Goal: Task Accomplishment & Management: Use online tool/utility

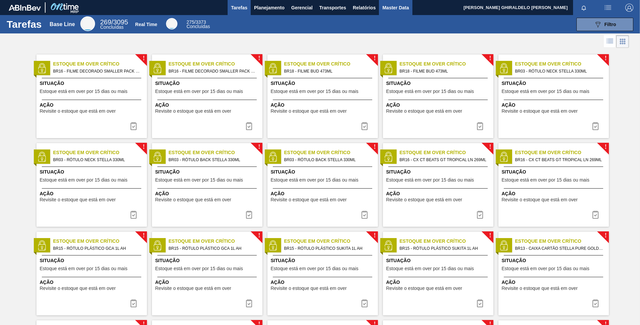
click at [398, 7] on span "Master Data" at bounding box center [395, 8] width 26 height 8
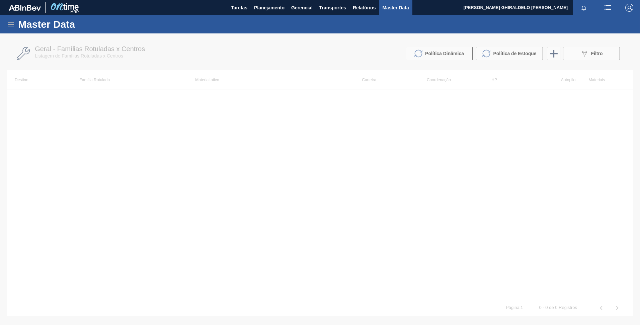
click at [13, 23] on icon at bounding box center [11, 24] width 8 height 8
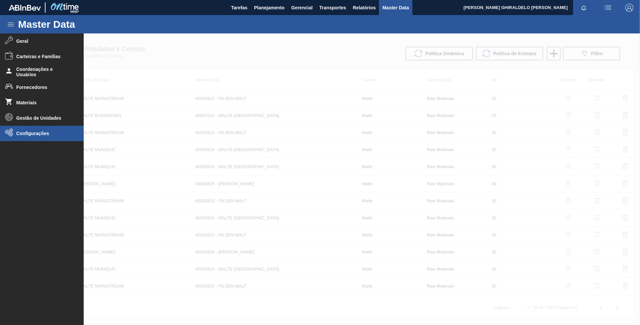
click at [37, 129] on li "Configurações" at bounding box center [42, 133] width 84 height 15
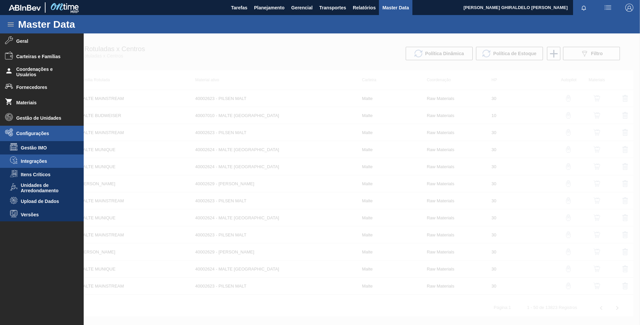
click at [36, 162] on span "Integrações" at bounding box center [47, 161] width 52 height 5
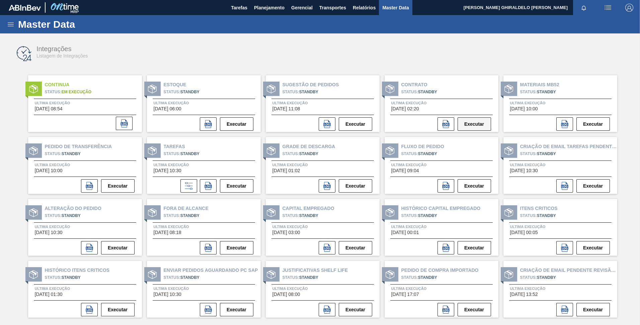
click at [481, 127] on button "Executar" at bounding box center [473, 123] width 33 height 13
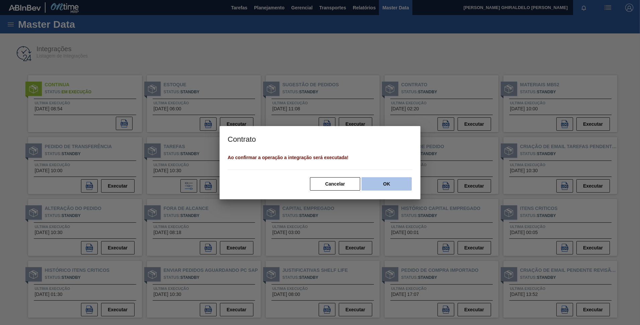
click at [378, 181] on button "OK" at bounding box center [386, 183] width 50 height 13
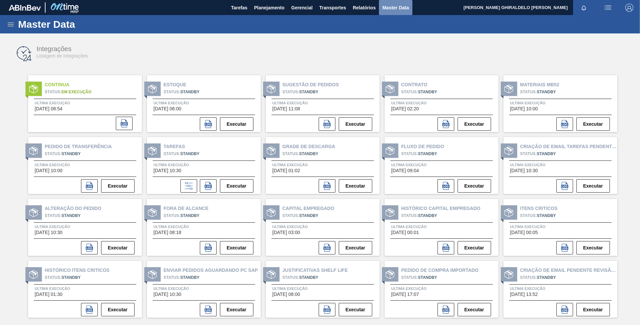
click at [399, 7] on span "Master Data" at bounding box center [395, 8] width 26 height 8
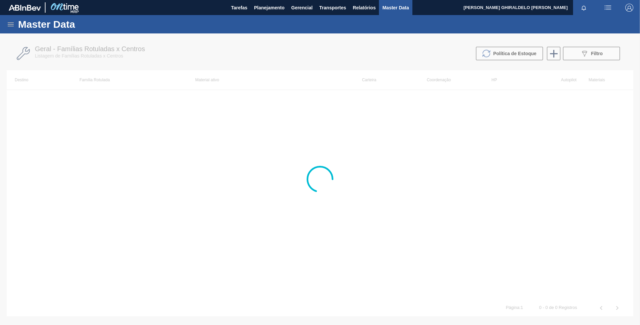
click at [5, 29] on div "Master Data" at bounding box center [320, 24] width 640 height 18
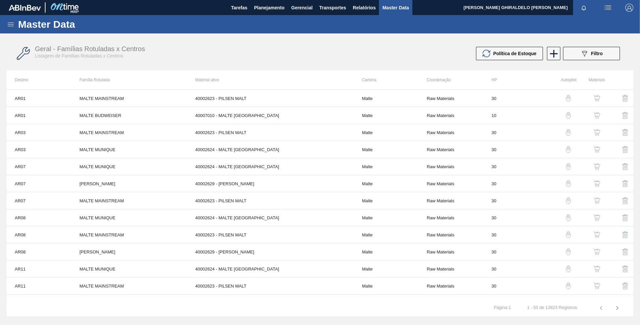
click at [7, 26] on icon at bounding box center [11, 24] width 8 height 8
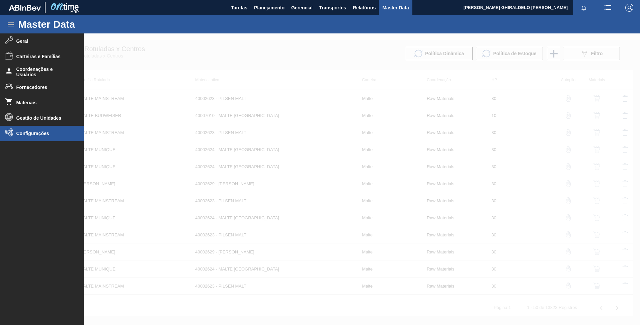
click at [37, 129] on li "Configurações" at bounding box center [42, 133] width 84 height 15
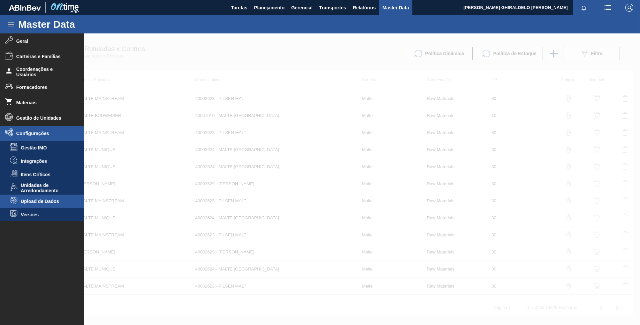
click at [42, 198] on li "Upload de Dados" at bounding box center [42, 201] width 84 height 13
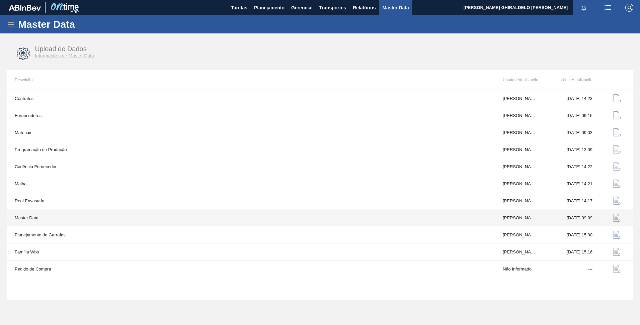
click at [613, 219] on img "button" at bounding box center [617, 218] width 8 height 8
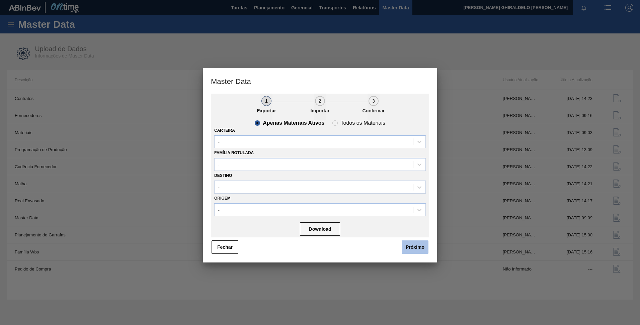
click at [412, 249] on button "Próximo" at bounding box center [414, 247] width 27 height 13
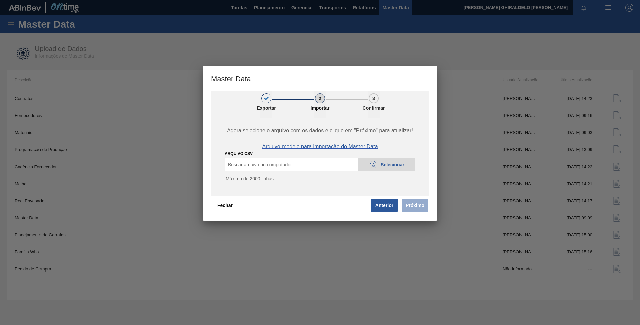
click at [349, 148] on span "Arquivo modelo para importação do Master Data" at bounding box center [319, 147] width 115 height 6
click at [383, 164] on span "Selecionar" at bounding box center [392, 164] width 24 height 5
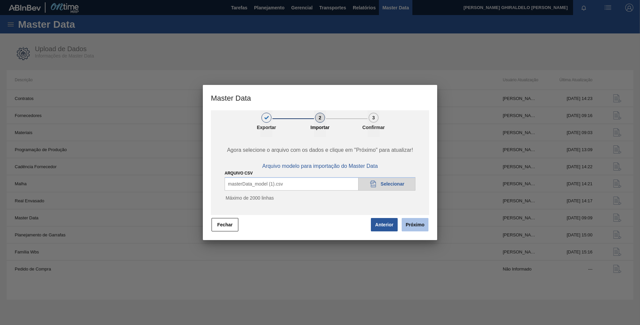
click at [423, 220] on button "Próximo" at bounding box center [414, 224] width 27 height 13
